Goal: Task Accomplishment & Management: Manage account settings

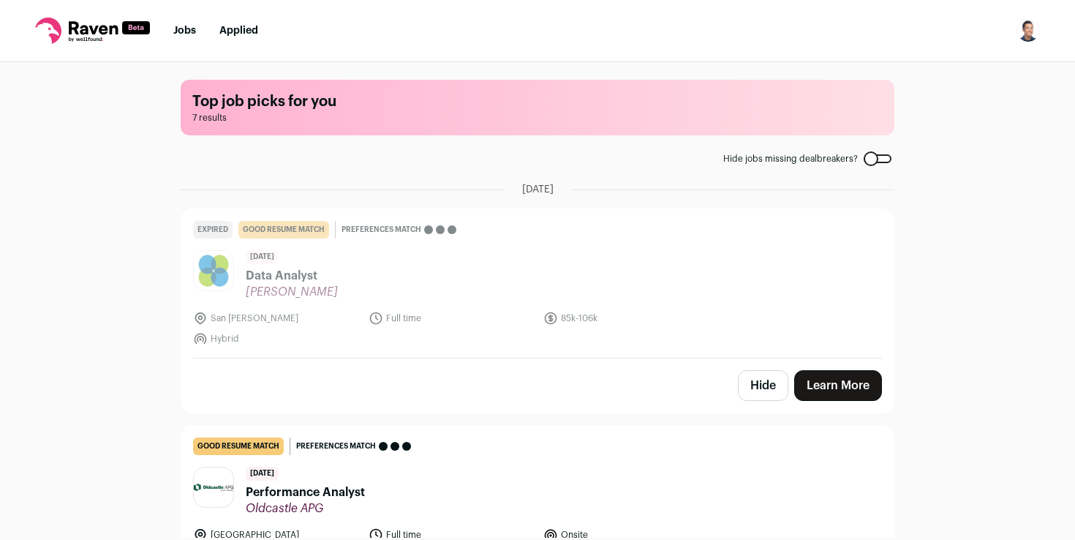
click at [1014, 37] on nav "Jobs Applied Settings Notifications Preferences Resume FAQs Logout" at bounding box center [537, 31] width 1075 height 62
click at [1026, 34] on img "Open dropdown" at bounding box center [1028, 30] width 23 height 23
click at [923, 77] on link "Settings" at bounding box center [959, 67] width 162 height 35
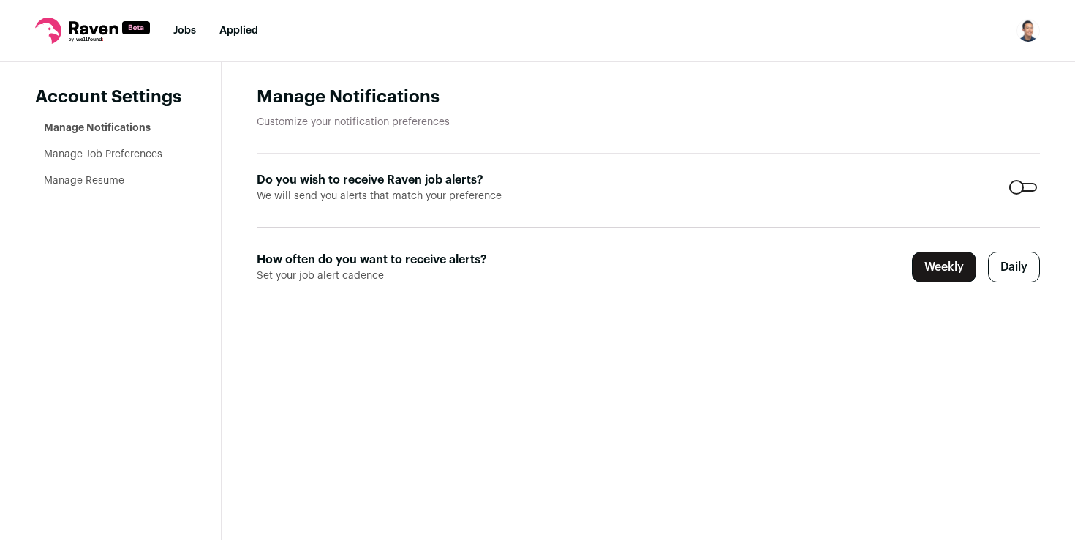
click at [102, 184] on link "Manage Resume" at bounding box center [84, 181] width 80 height 10
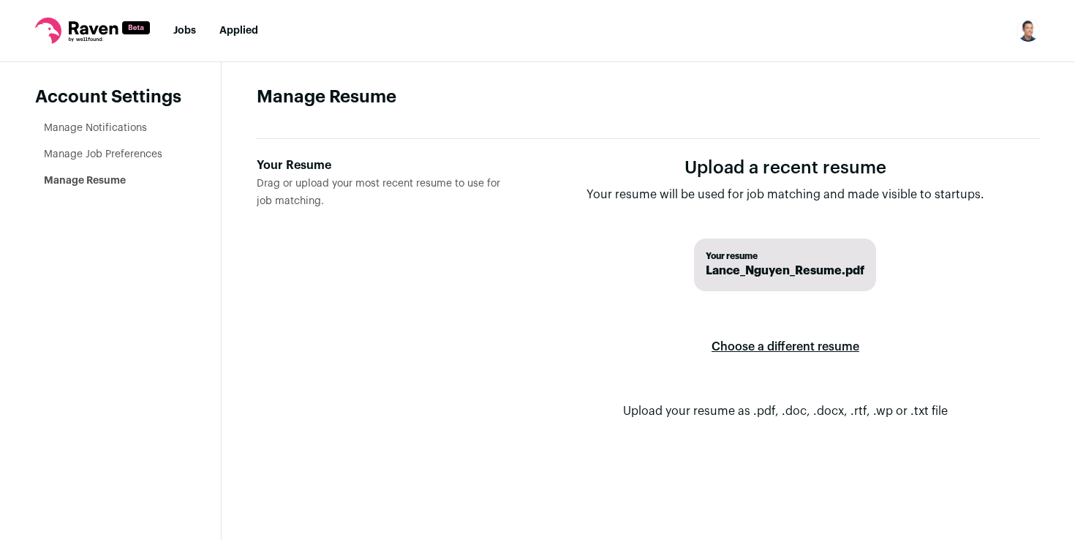
click at [138, 159] on li "Manage Job Preferences" at bounding box center [115, 154] width 142 height 15
click at [138, 158] on link "Manage Job Preferences" at bounding box center [103, 154] width 119 height 10
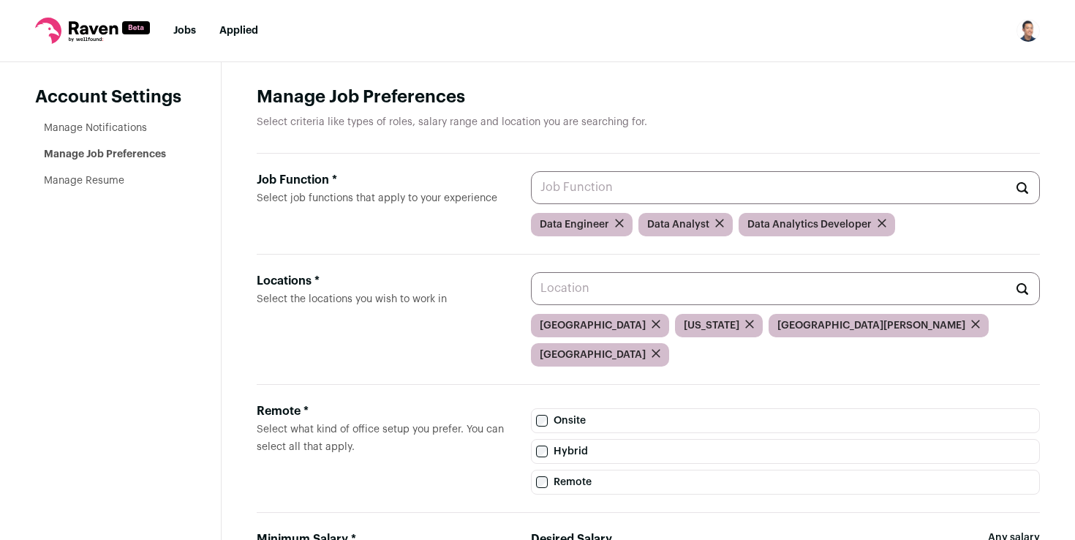
click at [115, 179] on link "Manage Resume" at bounding box center [84, 181] width 80 height 10
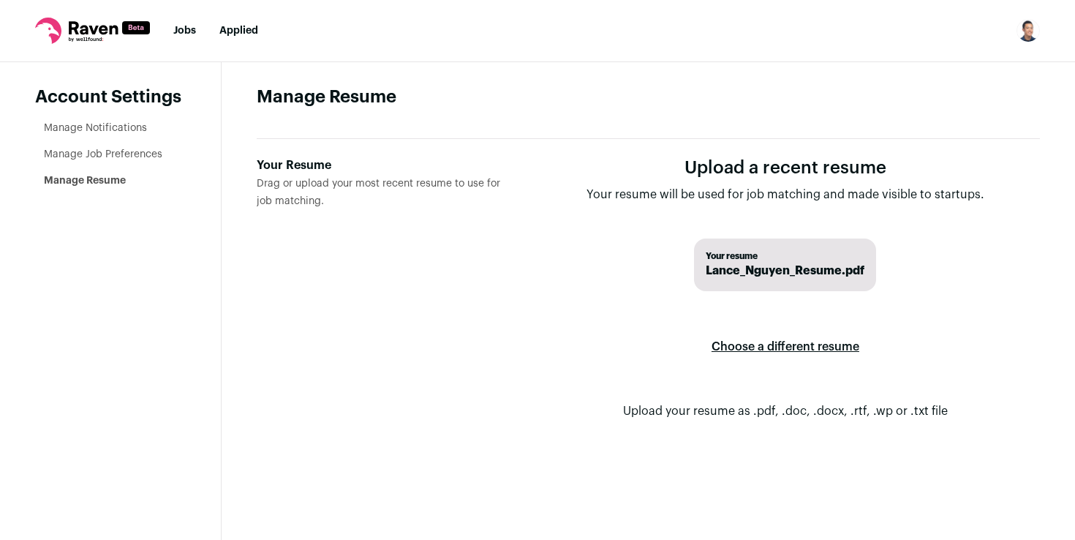
click at [143, 149] on li "Manage Job Preferences" at bounding box center [115, 154] width 142 height 15
click at [140, 151] on link "Manage Job Preferences" at bounding box center [103, 154] width 119 height 10
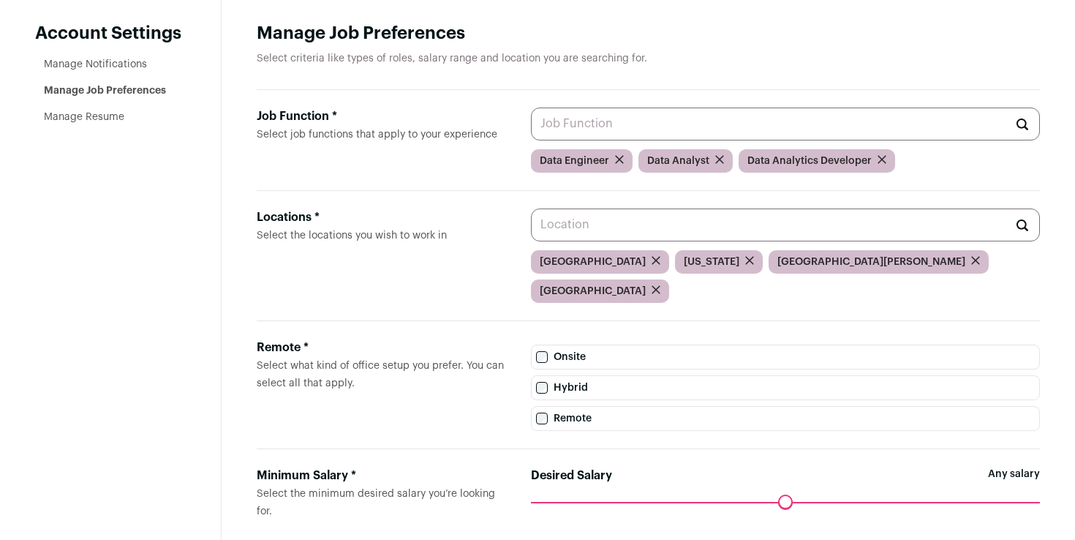
scroll to position [67, 0]
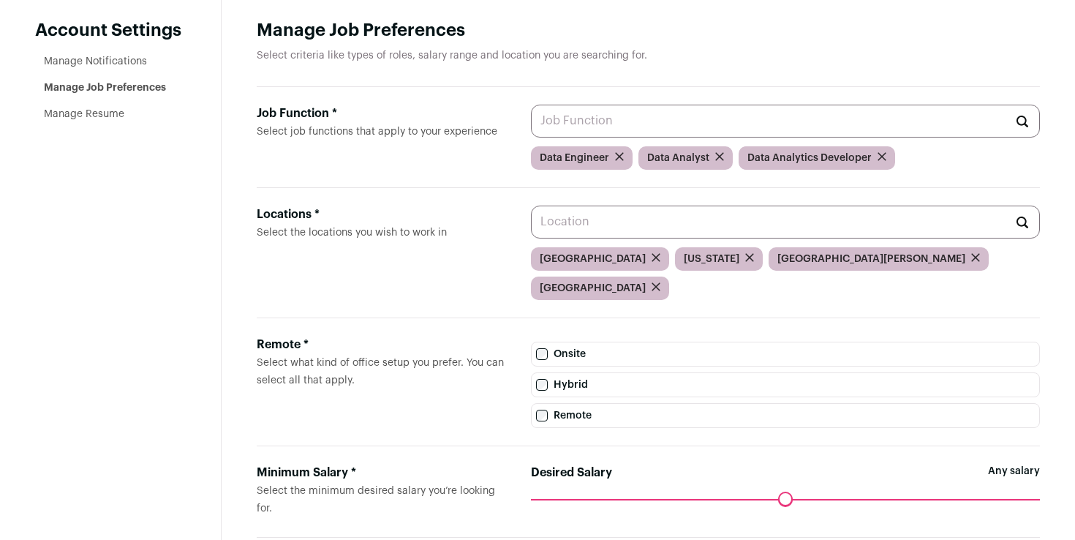
click at [108, 114] on link "Manage Resume" at bounding box center [84, 114] width 80 height 10
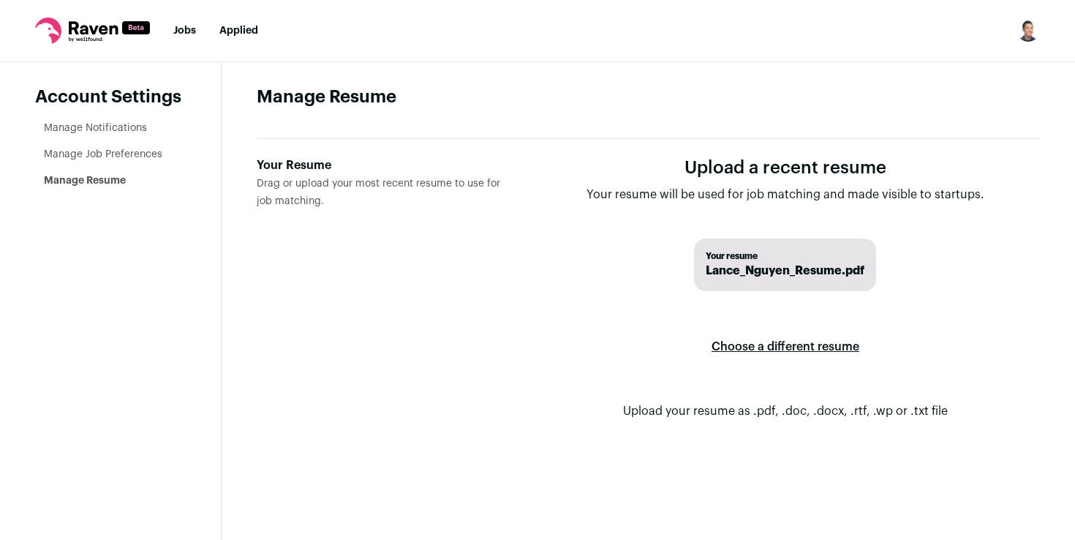
click at [757, 348] on label "Choose a different resume" at bounding box center [786, 346] width 148 height 41
click at [0, 0] on input "Your Resume Drag or upload your most recent resume to use for job matching." at bounding box center [0, 0] width 0 height 0
